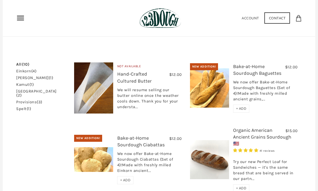
scroll to position [113, 0]
click at [22, 83] on link "kamut (1)" at bounding box center [24, 85] width 17 height 4
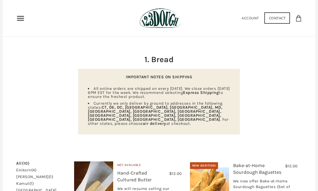
scroll to position [0, 0]
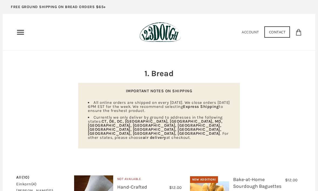
click at [18, 33] on icon "Primary" at bounding box center [20, 32] width 9 height 9
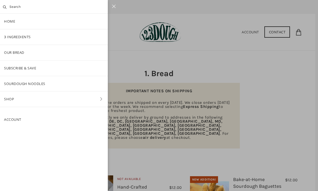
click at [13, 80] on link "SOURDOUGH NOODLES" at bounding box center [54, 83] width 108 height 15
click at [13, 66] on link "Subscribe & Save" at bounding box center [54, 68] width 108 height 15
click at [10, 96] on link "Shop" at bounding box center [54, 98] width 108 height 15
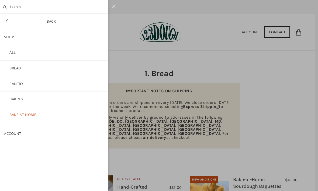
click at [14, 83] on link "Pantry" at bounding box center [54, 83] width 108 height 15
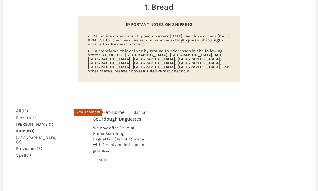
scroll to position [45, 0]
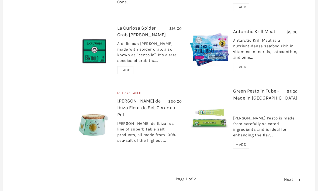
scroll to position [837, 0]
click at [295, 176] on icon at bounding box center [297, 180] width 9 height 9
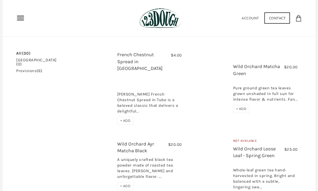
scroll to position [114, 0]
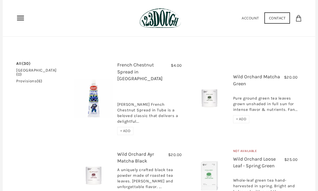
click at [233, 90] on div "Pure ground green tea leaves grown unshaded in full sun for intense flavor & nu…" at bounding box center [265, 102] width 65 height 25
click at [242, 90] on div "Pure ground green tea leaves grown unshaded in full sun for intense flavor & nu…" at bounding box center [265, 102] width 65 height 25
click at [234, 74] on link "Wild Orchard Matcha Green" at bounding box center [256, 80] width 47 height 13
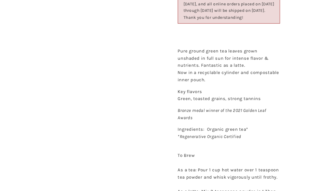
scroll to position [168, 0]
